Goal: Task Accomplishment & Management: Use online tool/utility

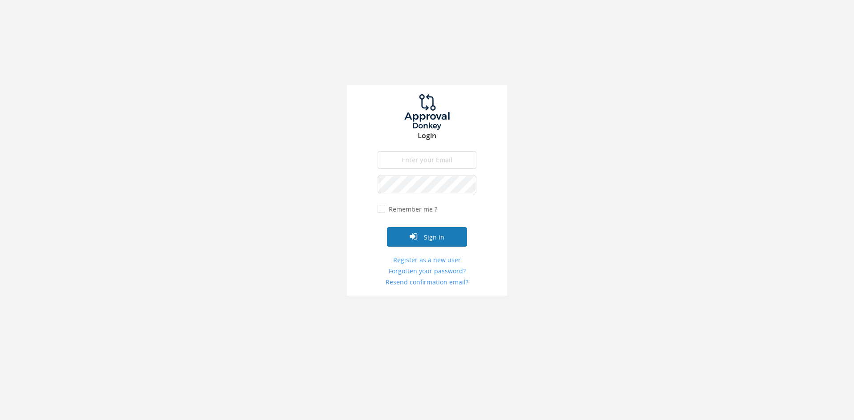
type input "[PERSON_NAME][EMAIL_ADDRESS][DOMAIN_NAME]"
click at [433, 235] on button "Sign in" at bounding box center [427, 237] width 80 height 20
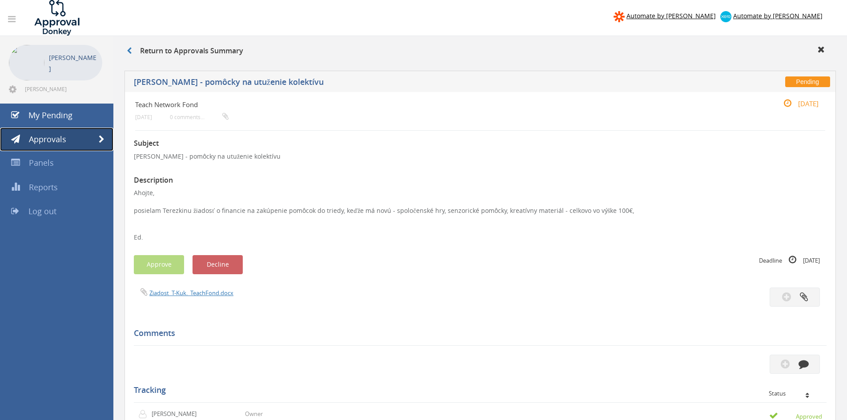
click at [72, 137] on link "Approvals" at bounding box center [56, 140] width 113 height 24
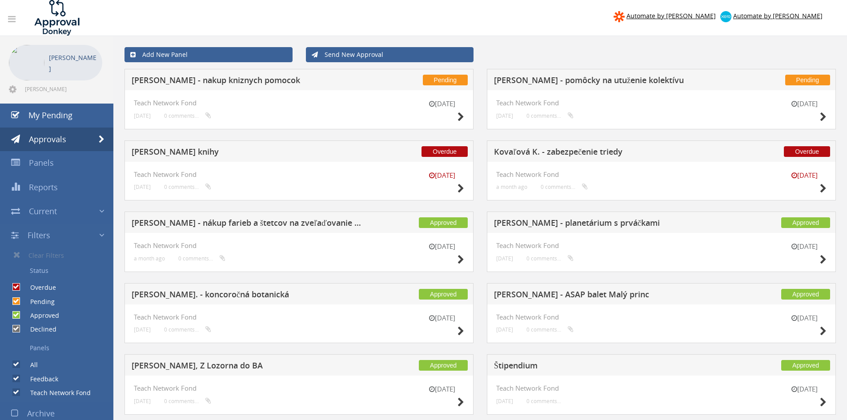
click at [209, 83] on h5 "[PERSON_NAME] - nakup kniznych pomocok" at bounding box center [249, 81] width 234 height 11
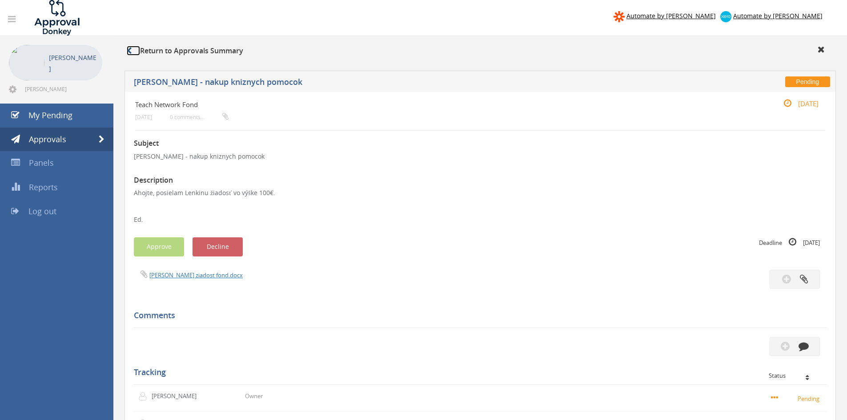
click at [134, 49] on link at bounding box center [133, 51] width 13 height 10
click at [49, 138] on span "Approvals" at bounding box center [47, 139] width 37 height 11
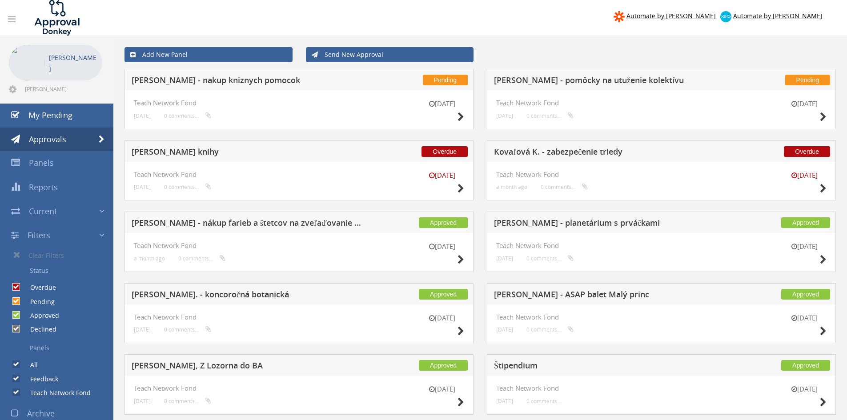
click at [198, 147] on div "Overdue [PERSON_NAME] knihy" at bounding box center [298, 150] width 349 height 21
click at [192, 150] on h5 "[PERSON_NAME] knihy" at bounding box center [249, 153] width 234 height 11
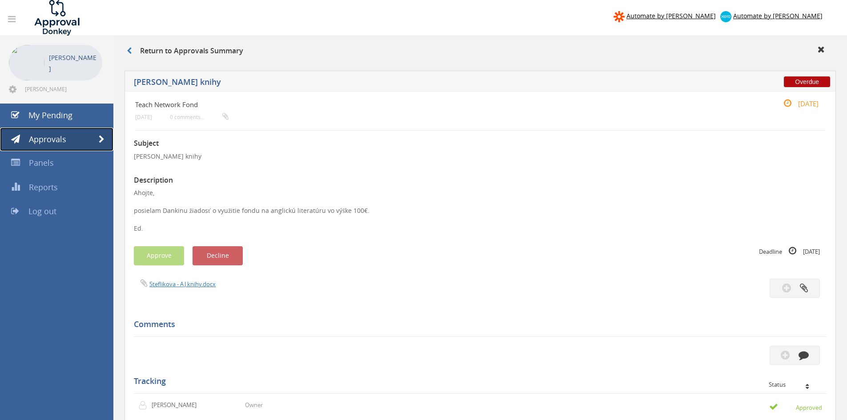
click at [51, 141] on span "Approvals" at bounding box center [47, 139] width 37 height 11
